Goal: Transaction & Acquisition: Subscribe to service/newsletter

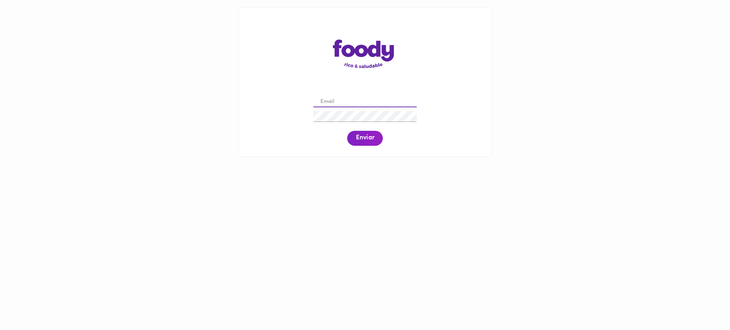
drag, startPoint x: 0, startPoint y: 0, endPoint x: 339, endPoint y: 101, distance: 353.9
click at [339, 101] on input "email" at bounding box center [364, 102] width 103 height 11
type input "mquinonessundquist@gmail.com"
click at [365, 140] on span "Enviar" at bounding box center [365, 138] width 19 height 8
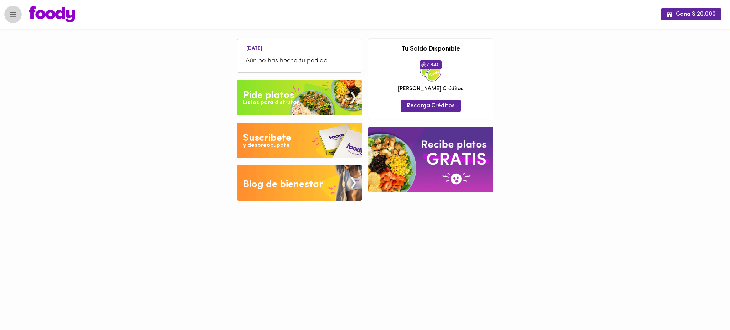
click at [12, 15] on icon "Menu" at bounding box center [13, 14] width 9 height 9
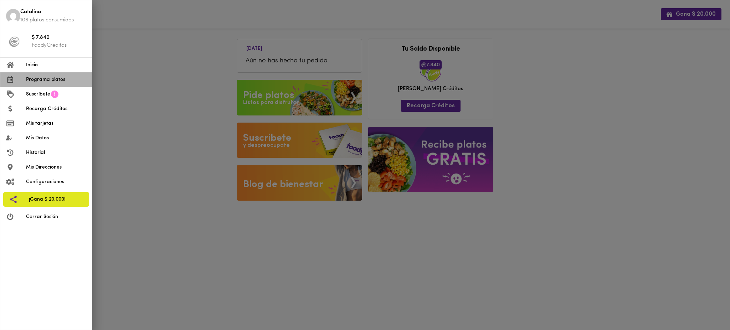
click at [42, 80] on span "Programa platos" at bounding box center [56, 79] width 60 height 7
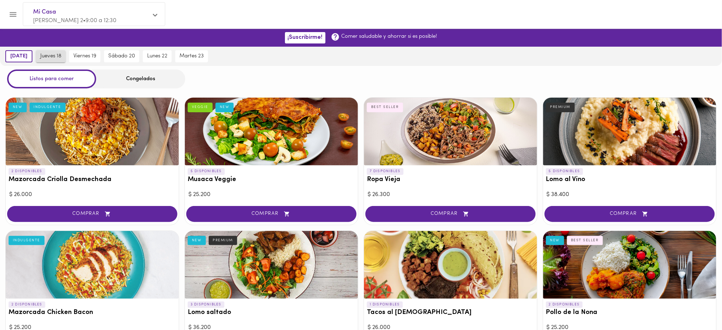
click at [51, 56] on span "jueves 18" at bounding box center [50, 56] width 21 height 6
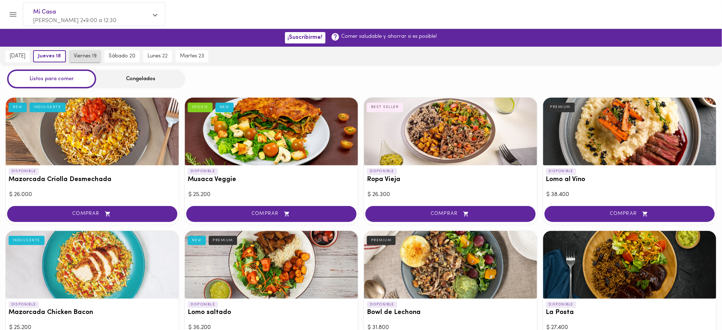
click at [88, 56] on span "viernes 19" at bounding box center [85, 56] width 23 height 6
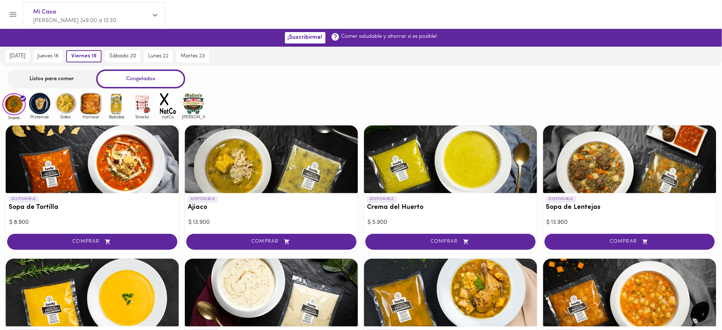
click at [66, 80] on div "Listos para comer" at bounding box center [51, 78] width 89 height 19
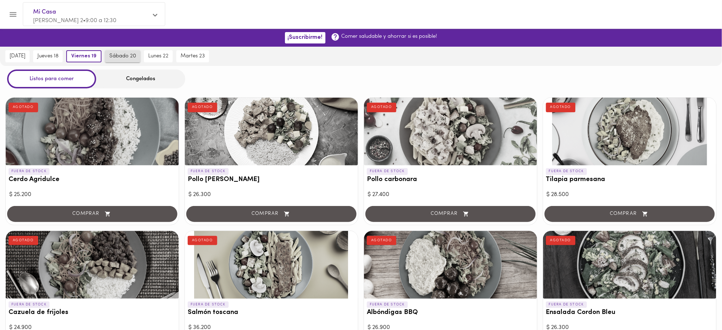
click at [127, 57] on span "sábado 20" at bounding box center [122, 56] width 27 height 6
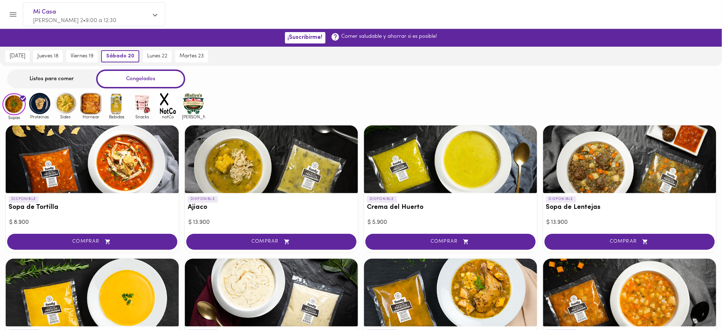
click at [79, 72] on div "Listos para comer" at bounding box center [51, 78] width 89 height 19
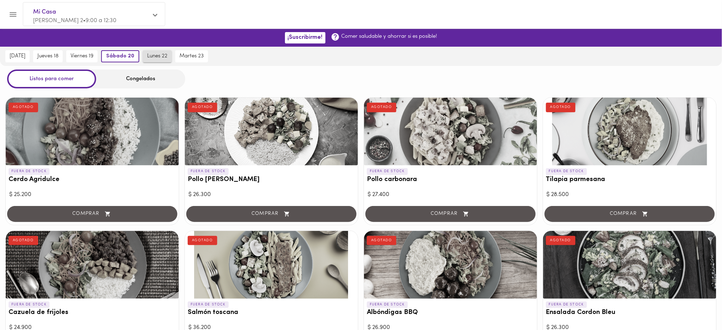
click at [165, 57] on span "lunes 22" at bounding box center [157, 56] width 20 height 6
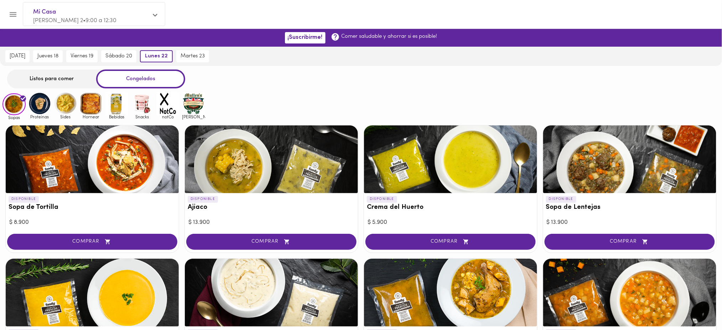
click at [77, 83] on div "Listos para comer" at bounding box center [51, 78] width 89 height 19
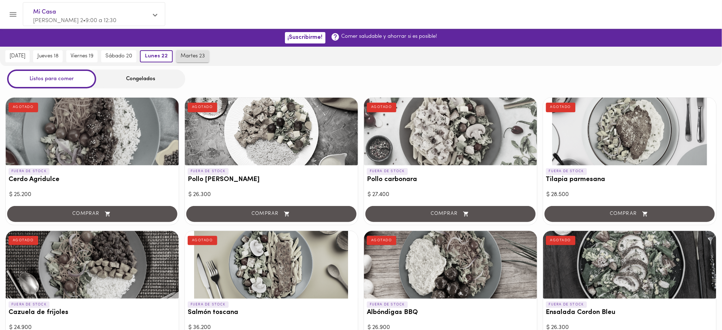
click at [198, 54] on span "martes 23" at bounding box center [193, 56] width 24 height 6
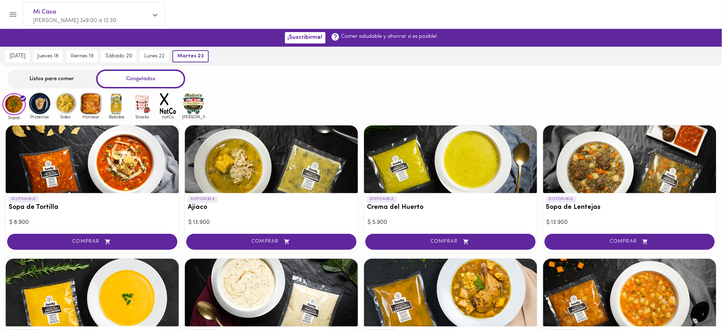
click at [58, 81] on div "Listos para comer" at bounding box center [51, 78] width 89 height 19
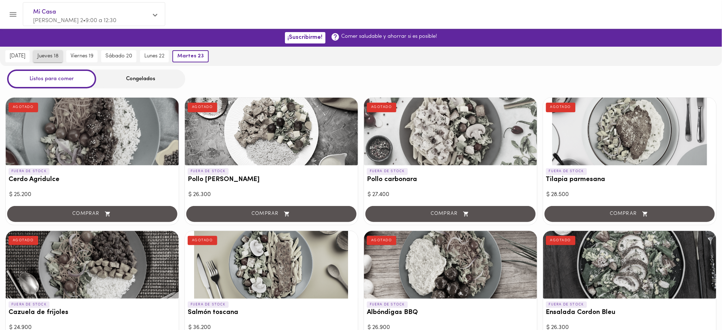
click at [55, 53] on span "jueves 18" at bounding box center [47, 56] width 21 height 6
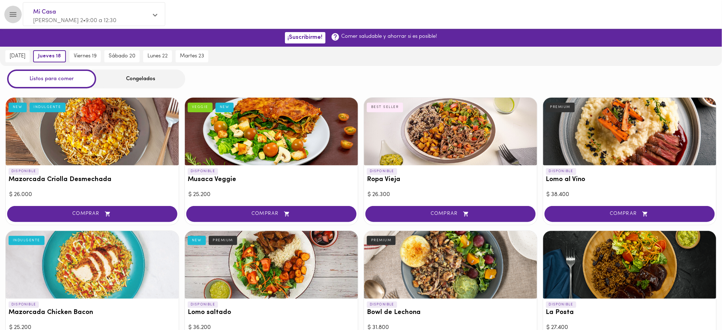
click at [13, 14] on icon "Menu" at bounding box center [13, 14] width 9 height 9
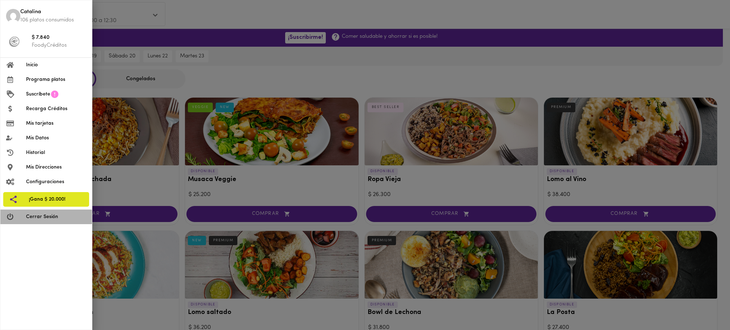
click at [40, 214] on span "Cerrar Sesión" at bounding box center [56, 216] width 60 height 7
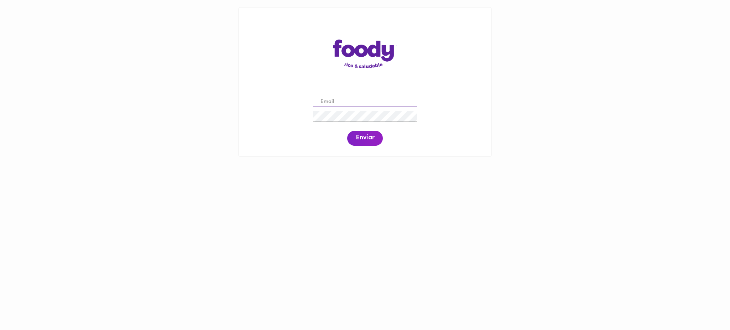
click at [348, 102] on input "email" at bounding box center [364, 102] width 103 height 11
paste input "[EMAIL_ADDRESS][DOMAIN_NAME]"
type input "[EMAIL_ADDRESS][DOMAIN_NAME]"
click at [360, 139] on span "Enviar" at bounding box center [365, 138] width 19 height 8
